Goal: Task Accomplishment & Management: Use online tool/utility

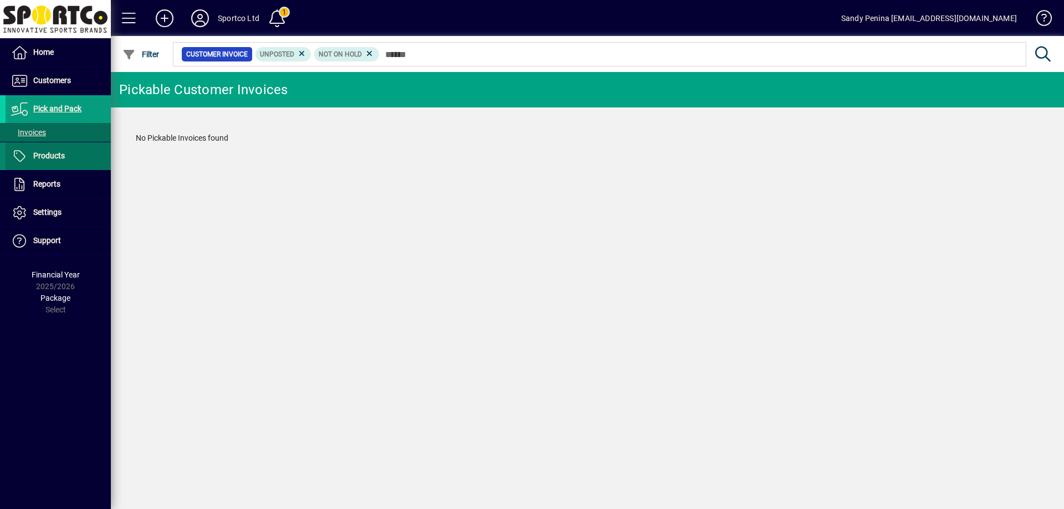
click at [64, 151] on span "Products" at bounding box center [35, 156] width 59 height 13
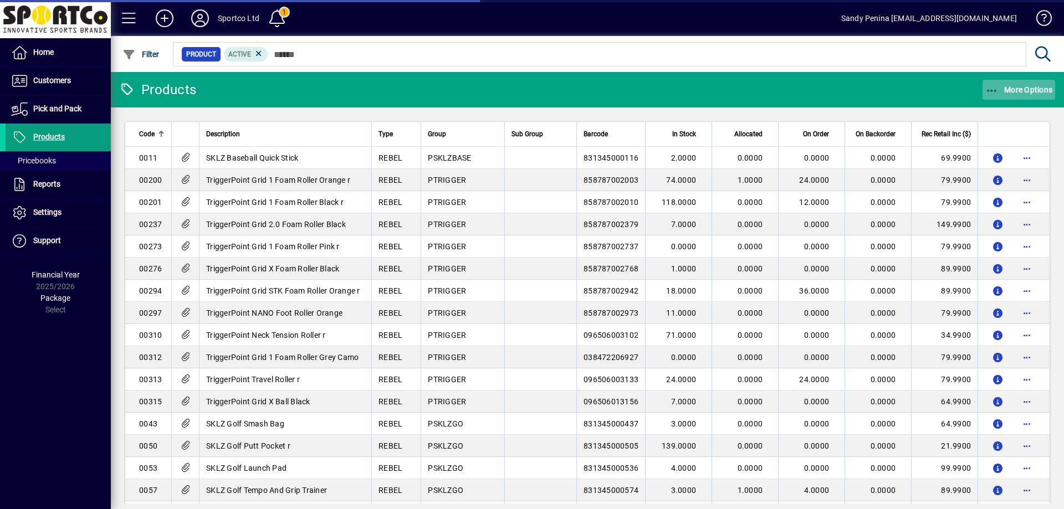
click at [984, 86] on span "button" at bounding box center [1018, 89] width 73 height 27
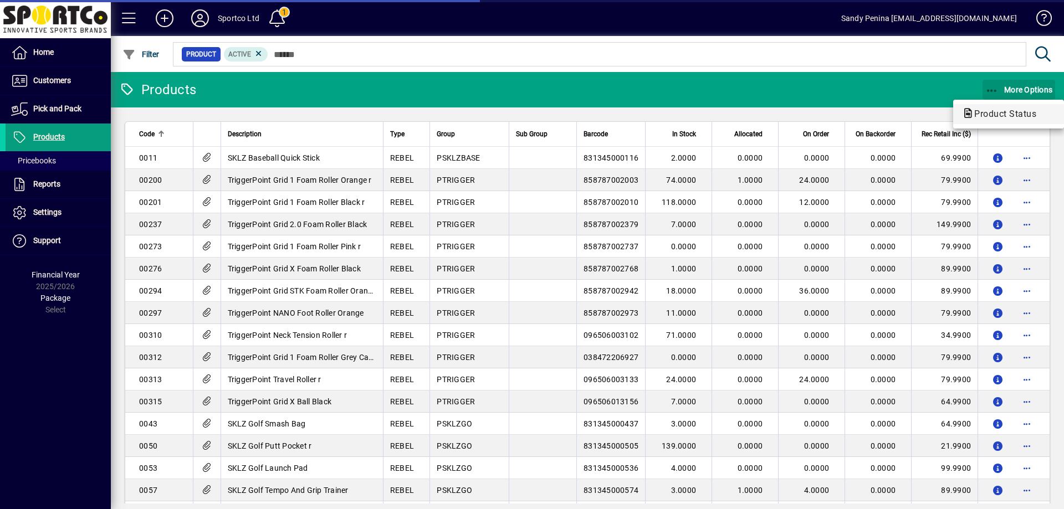
click at [991, 115] on span "Product Status" at bounding box center [1002, 114] width 80 height 11
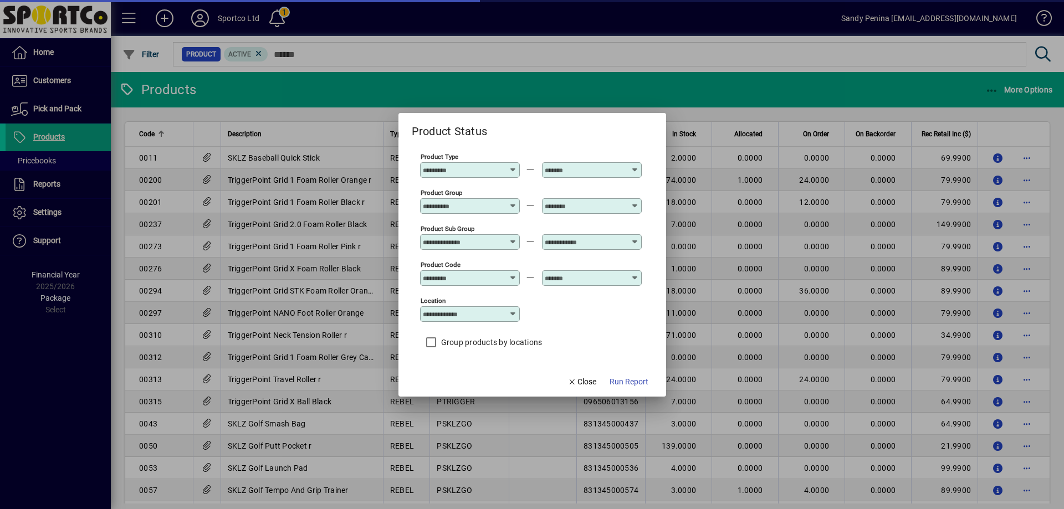
click at [450, 204] on input "Product Group" at bounding box center [463, 206] width 81 height 9
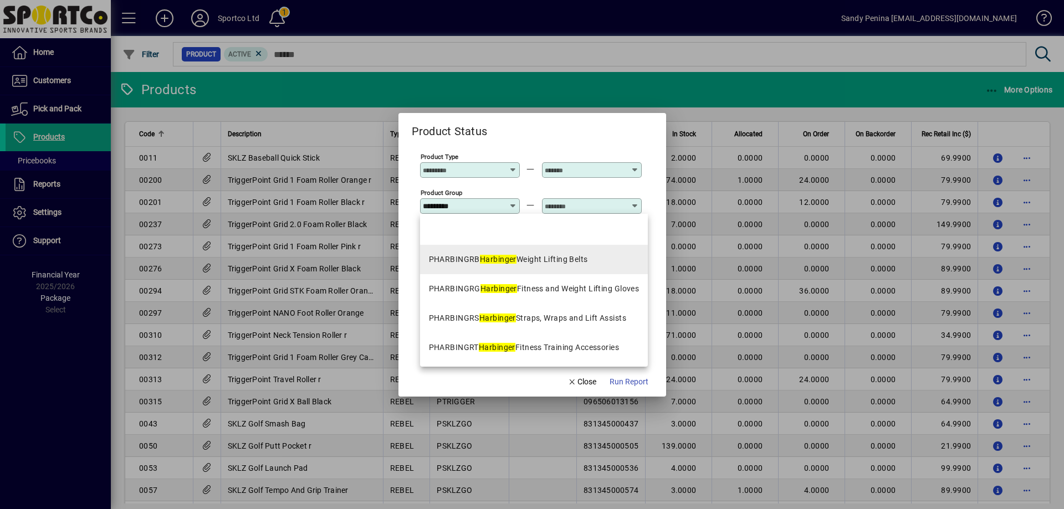
click at [563, 267] on mat-option "PHARBINGRB Harbinger Weight Lifting Belts" at bounding box center [534, 259] width 228 height 29
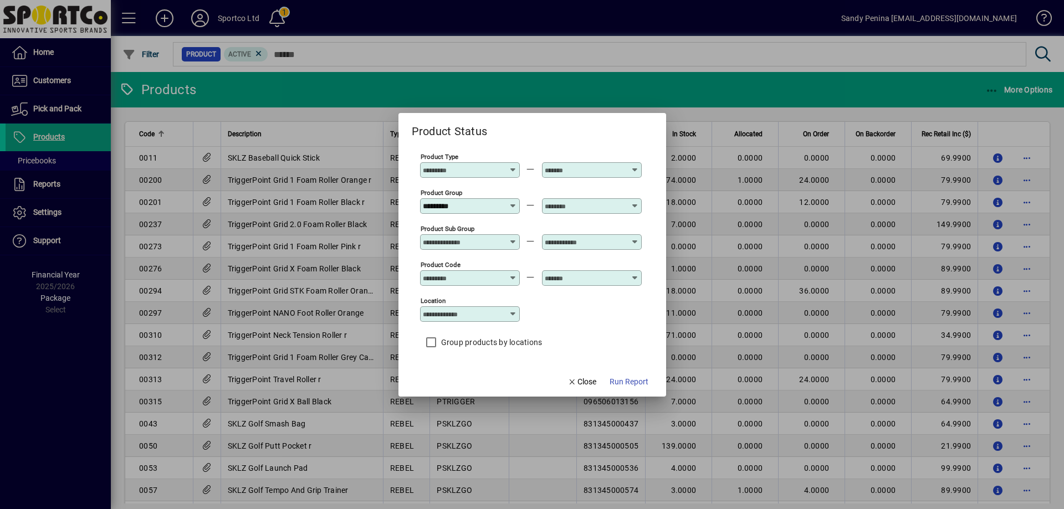
type input "**********"
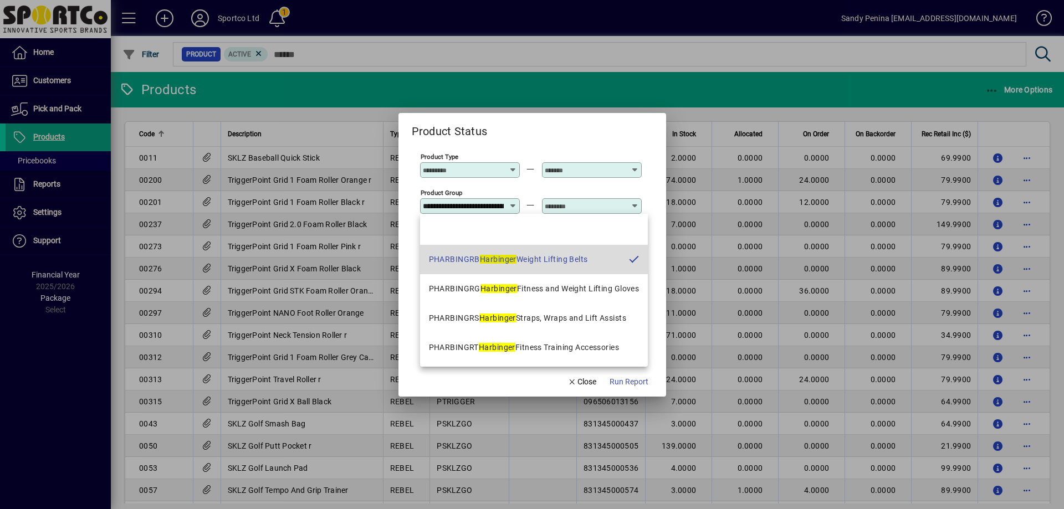
scroll to position [0, 79]
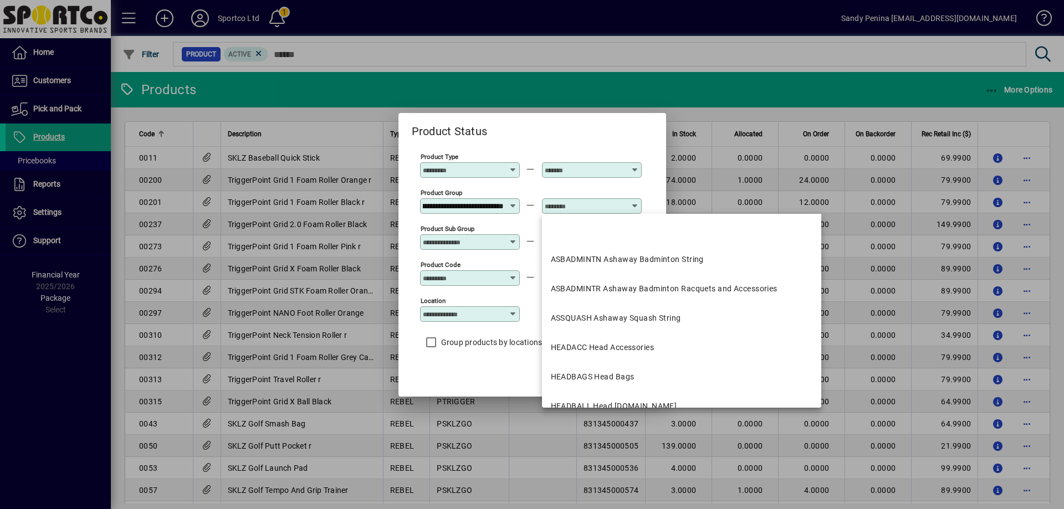
click at [585, 208] on input "text" at bounding box center [585, 206] width 81 height 9
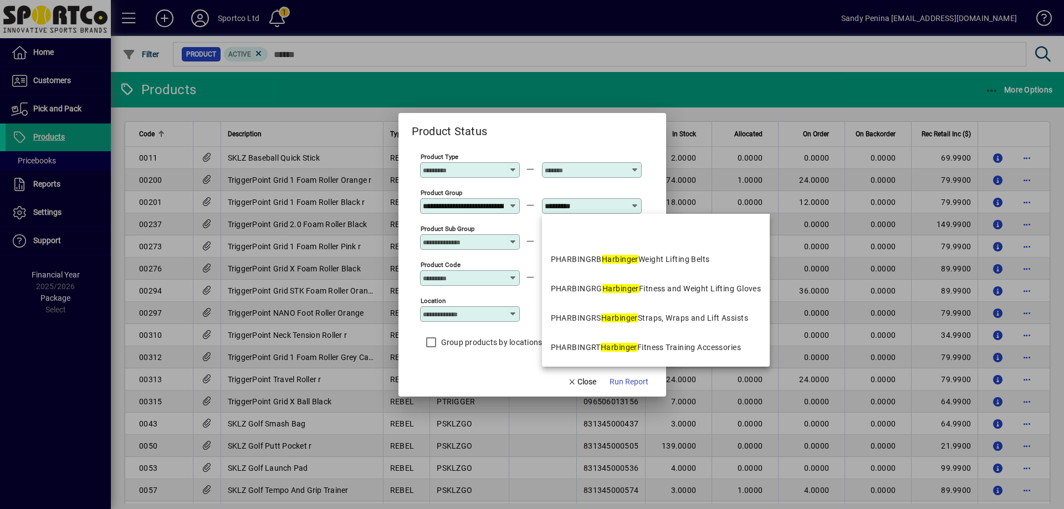
click at [691, 357] on mat-option "PHARBINGRT Harbinger Fitness Training Accessories" at bounding box center [656, 347] width 228 height 29
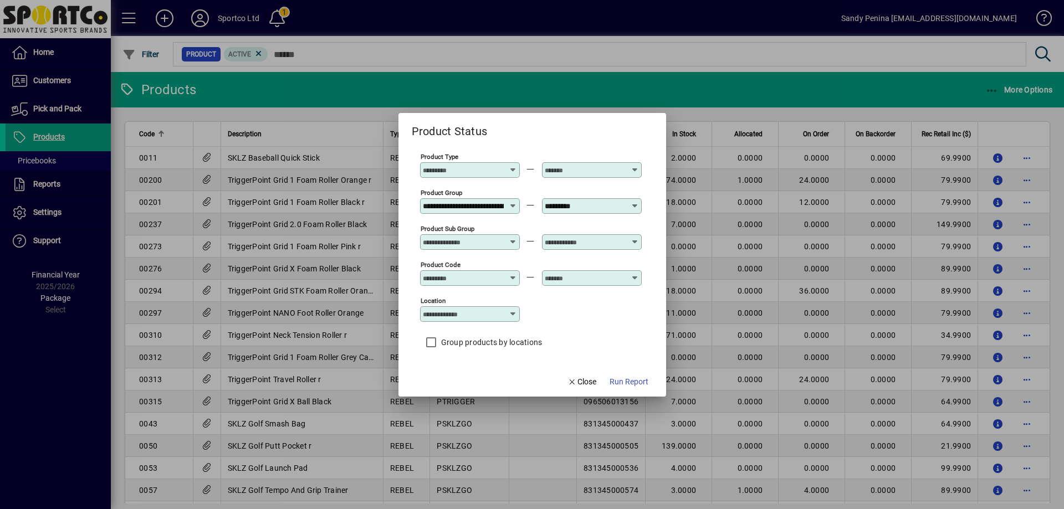
type input "**********"
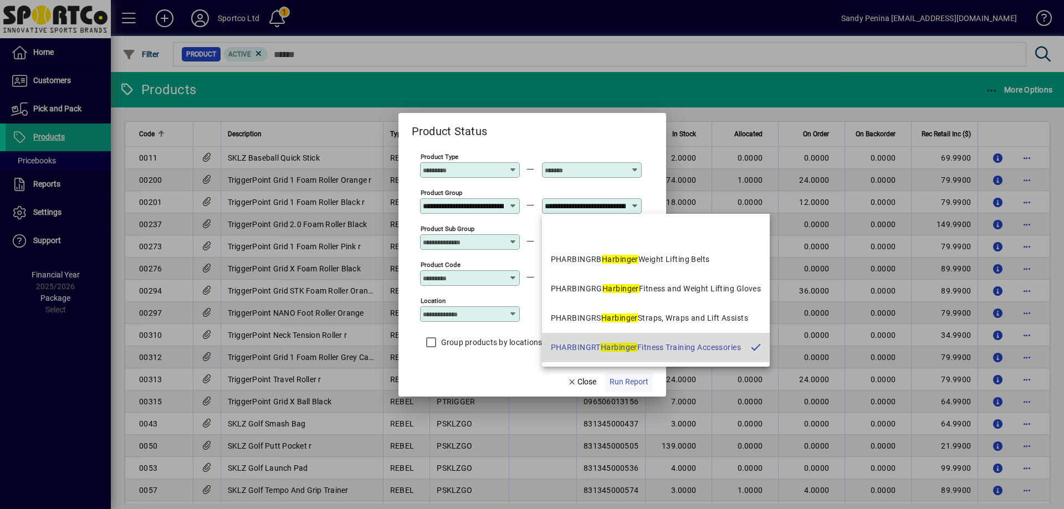
scroll to position [0, 111]
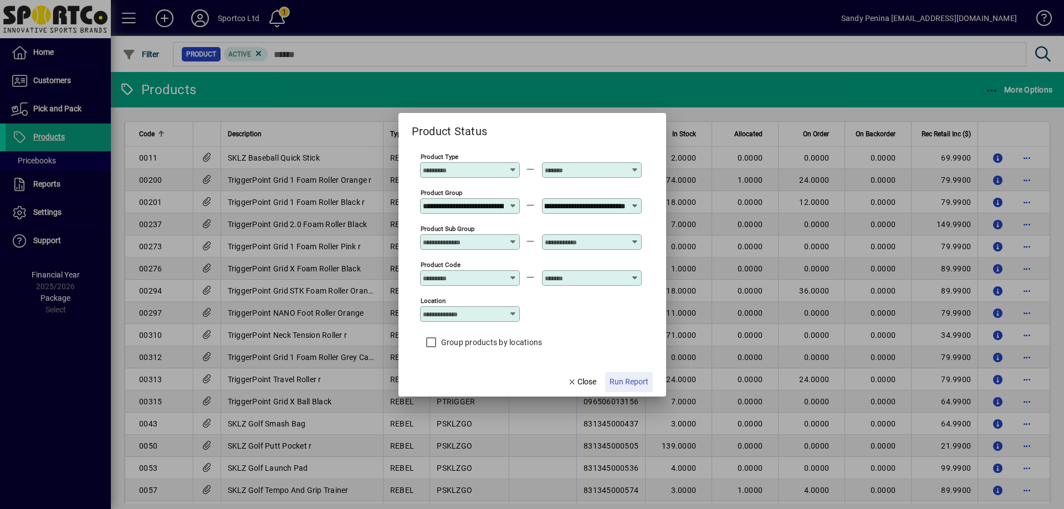
drag, startPoint x: 635, startPoint y: 386, endPoint x: 617, endPoint y: 367, distance: 26.2
click at [635, 384] on span "Run Report" at bounding box center [628, 382] width 39 height 12
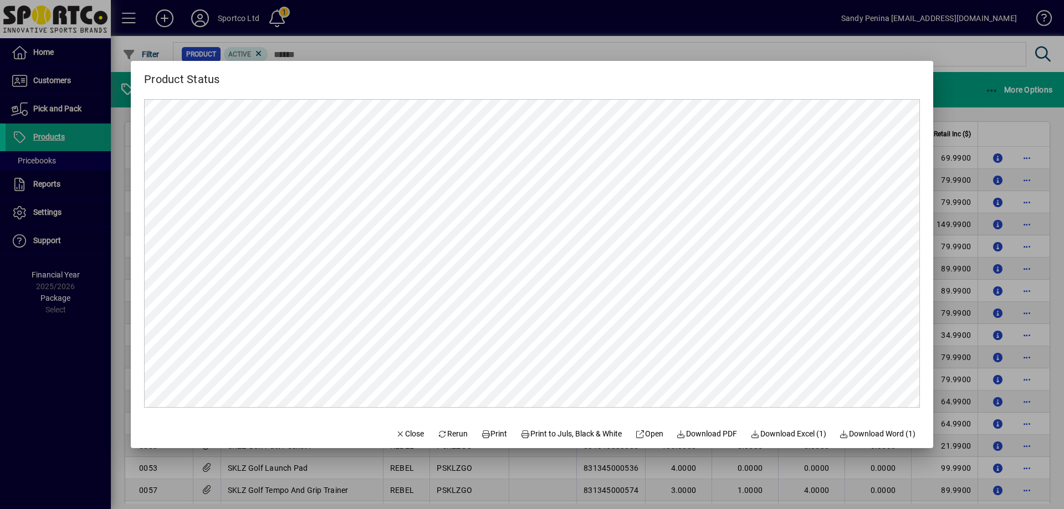
scroll to position [0, 0]
click at [482, 427] on button "Print" at bounding box center [493, 434] width 35 height 20
